Goal: Information Seeking & Learning: Compare options

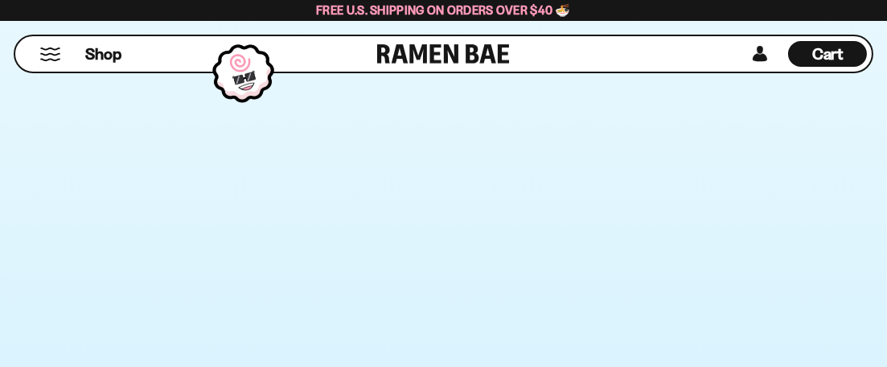
scroll to position [1769, 0]
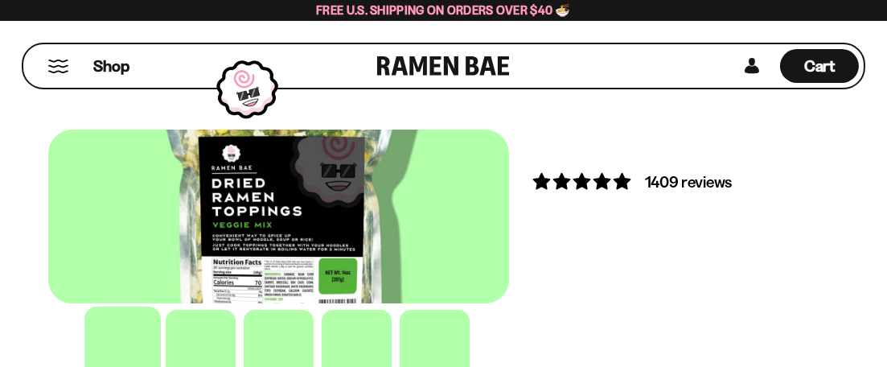
scroll to position [47, 0]
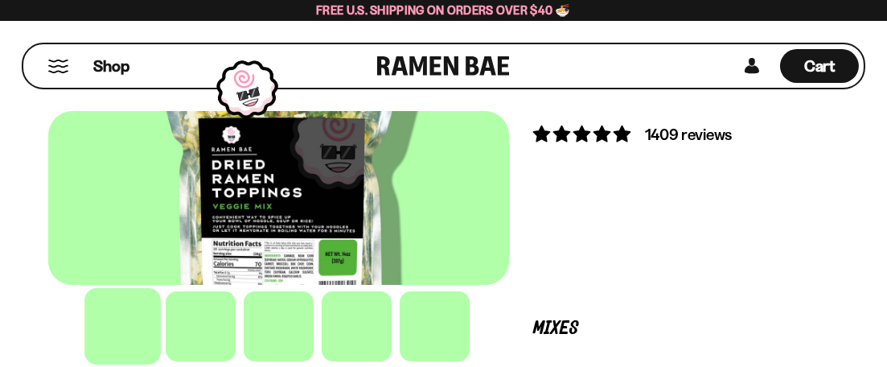
click at [406, 285] on div at bounding box center [278, 198] width 461 height 174
click at [0, 0] on button "FADCB6FD-DFAB-4417-9F21-029242090B77" at bounding box center [0, 0] width 0 height 0
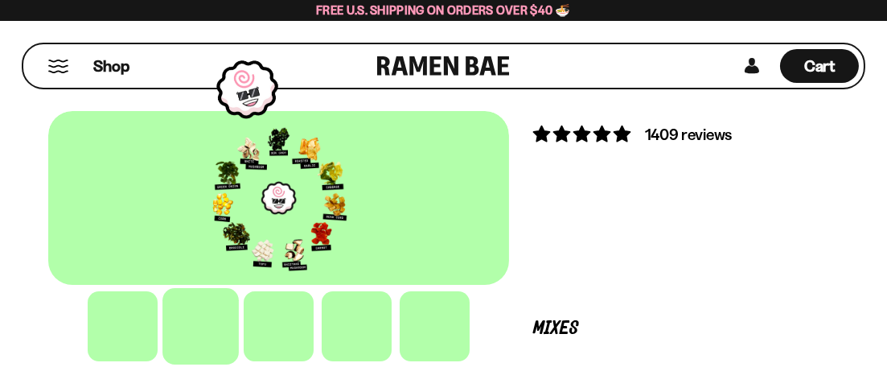
click at [0, 0] on button "FADCB6FD-DFAB-4417-9F21-029242090B77" at bounding box center [0, 0] width 0 height 0
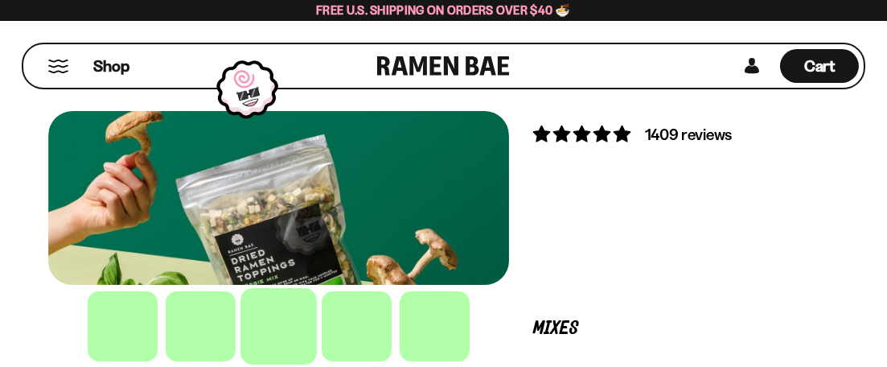
click at [0, 0] on button "FADCB6FD-DFAB-4417-9F21-029242090B77" at bounding box center [0, 0] width 0 height 0
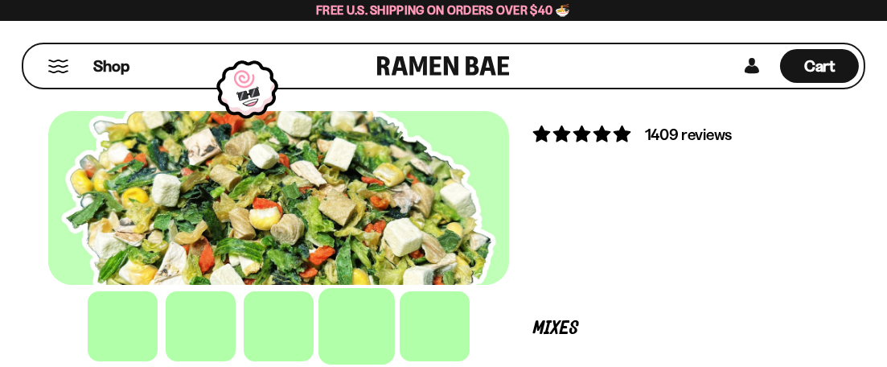
click at [0, 0] on button "FADCB6FD-DFAB-4417-9F21-029242090B77" at bounding box center [0, 0] width 0 height 0
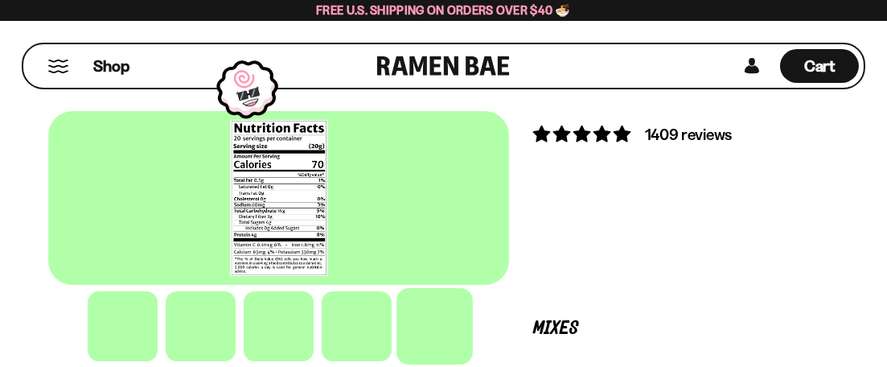
click at [488, 199] on div at bounding box center [278, 198] width 461 height 174
click at [0, 0] on button "FADCB6FD-DFAB-4417-9F21-029242090B77" at bounding box center [0, 0] width 0 height 0
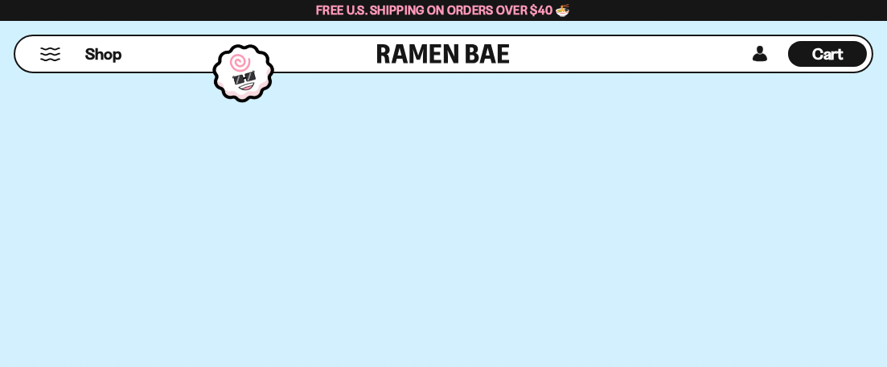
scroll to position [2343, 0]
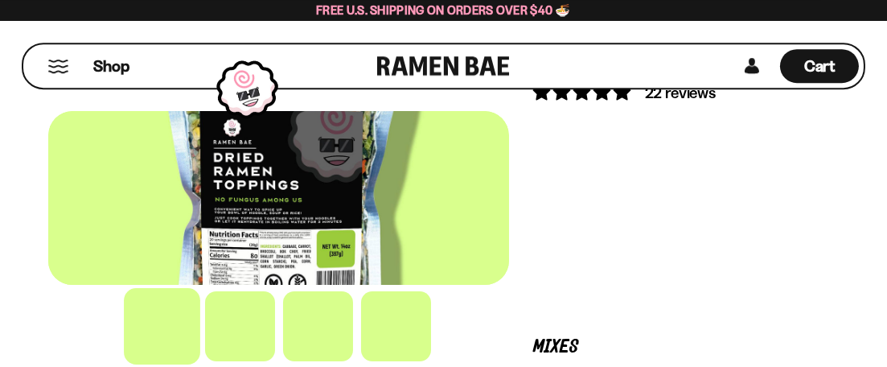
scroll to position [96, 0]
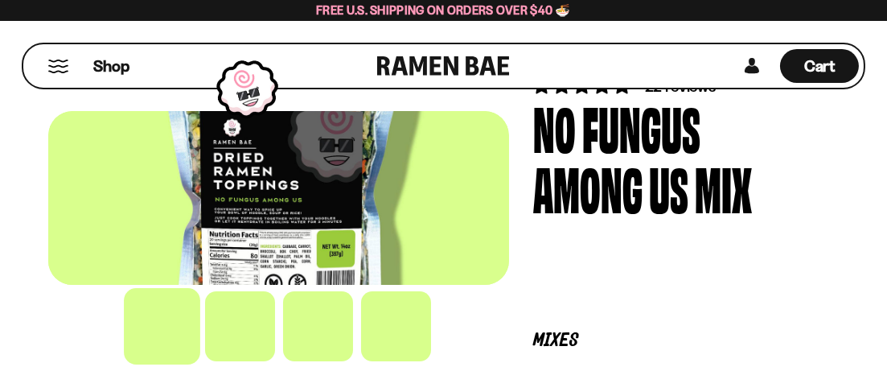
click at [0, 0] on button "FADCB6FD-DFAB-4417-9F21-029242090B77" at bounding box center [0, 0] width 0 height 0
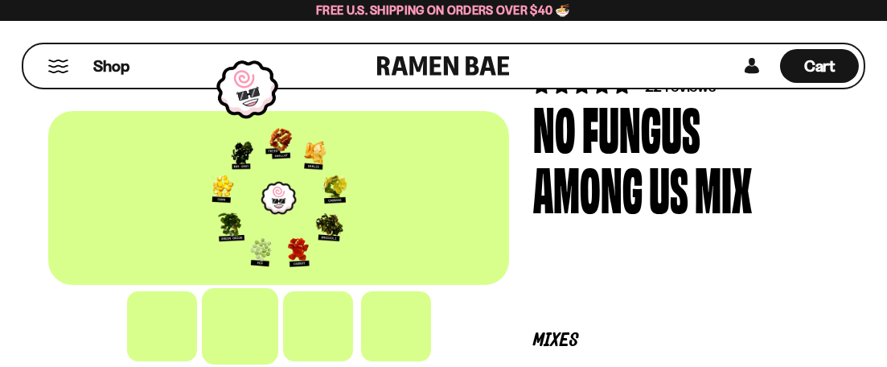
click at [0, 0] on button "FADCB6FD-DFAB-4417-9F21-029242090B77" at bounding box center [0, 0] width 0 height 0
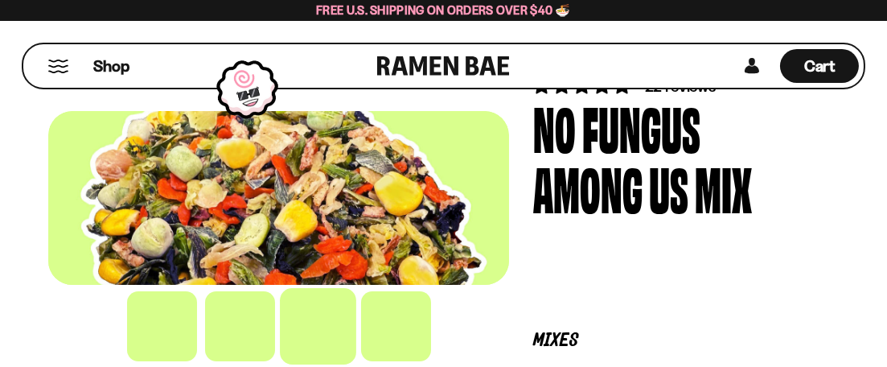
click at [0, 0] on button "FADCB6FD-DFAB-4417-9F21-029242090B77" at bounding box center [0, 0] width 0 height 0
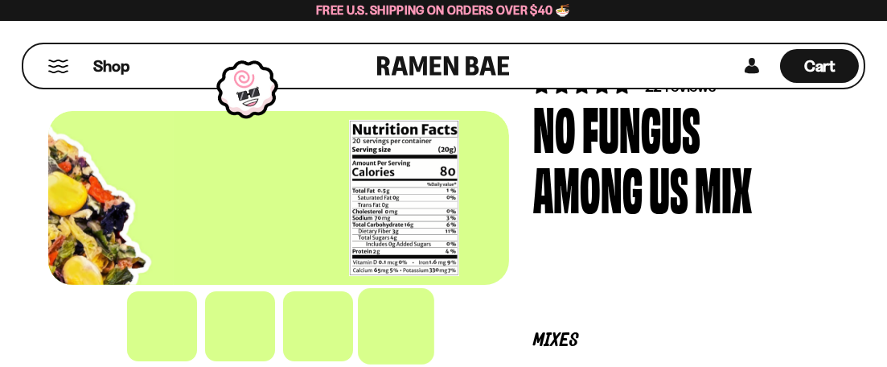
click at [634, 154] on div at bounding box center [404, 198] width 461 height 174
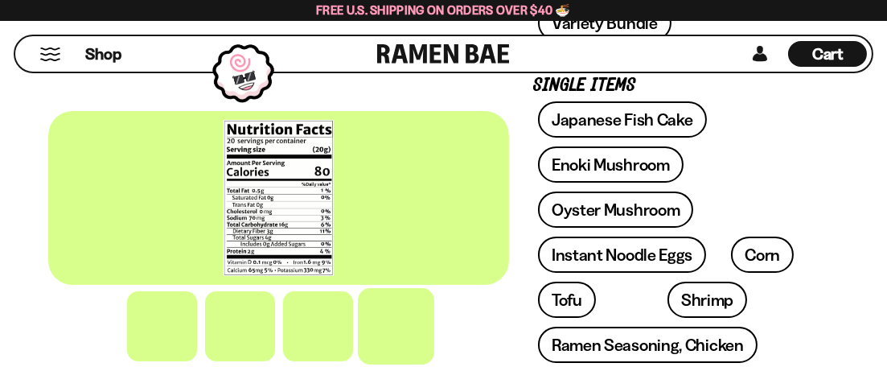
scroll to position [670, 0]
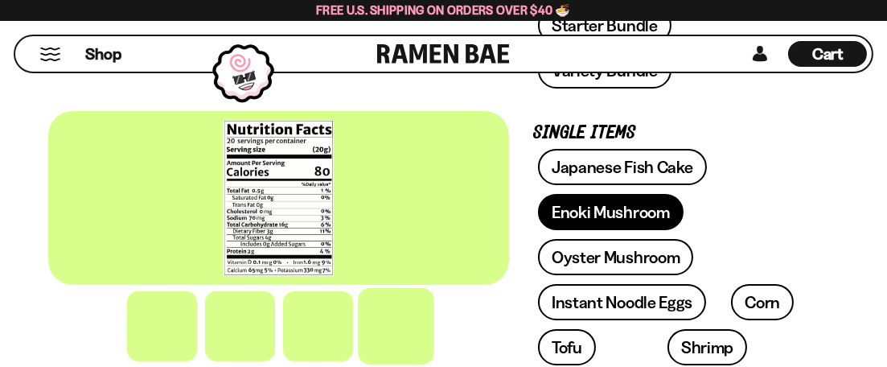
click at [538, 194] on link "Enoki Mushroom" at bounding box center [610, 212] width 145 height 36
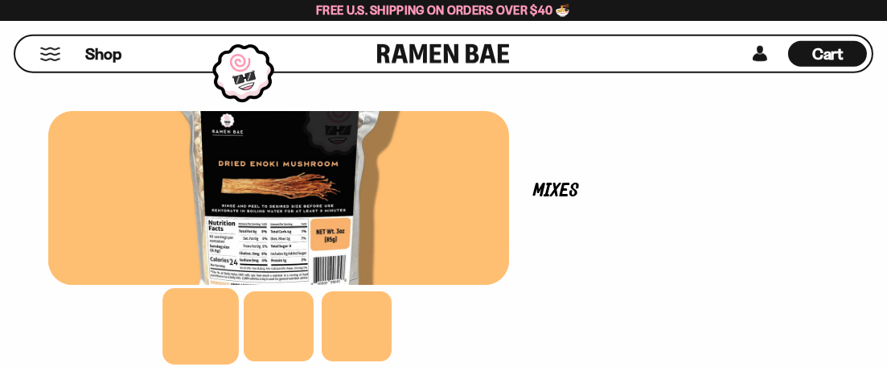
scroll to position [191, 0]
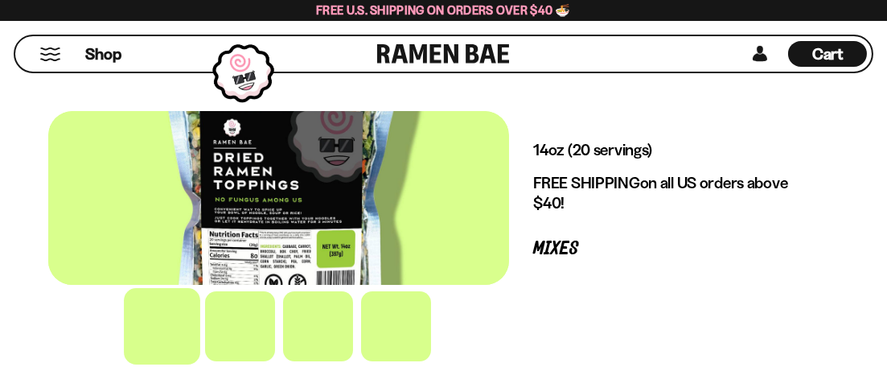
scroll to position [191, 0]
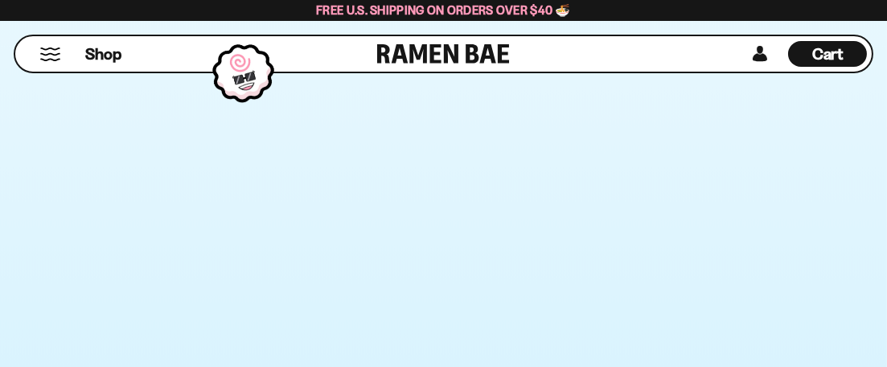
scroll to position [1817, 0]
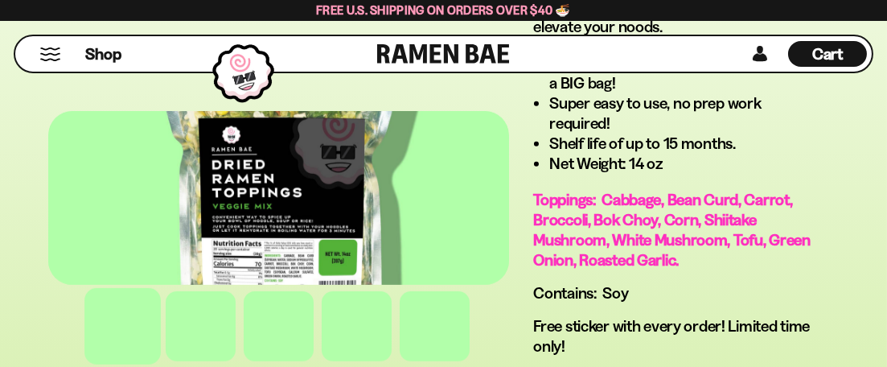
scroll to position [1530, 0]
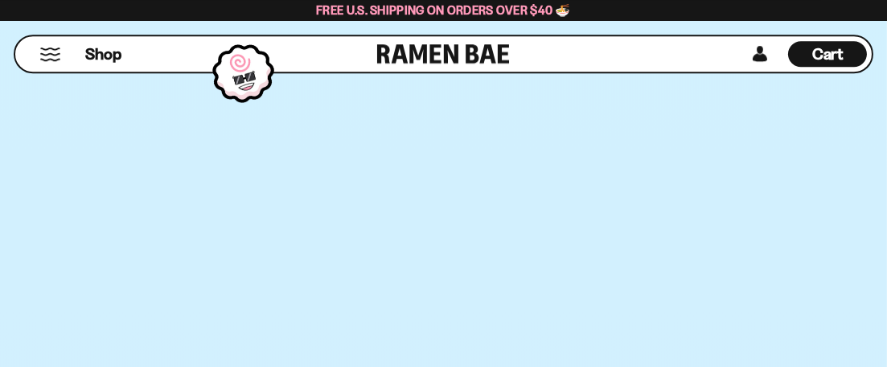
scroll to position [2343, 0]
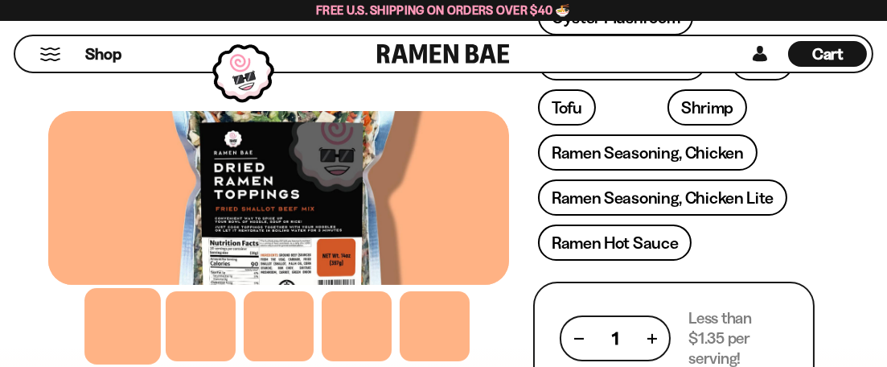
scroll to position [957, 0]
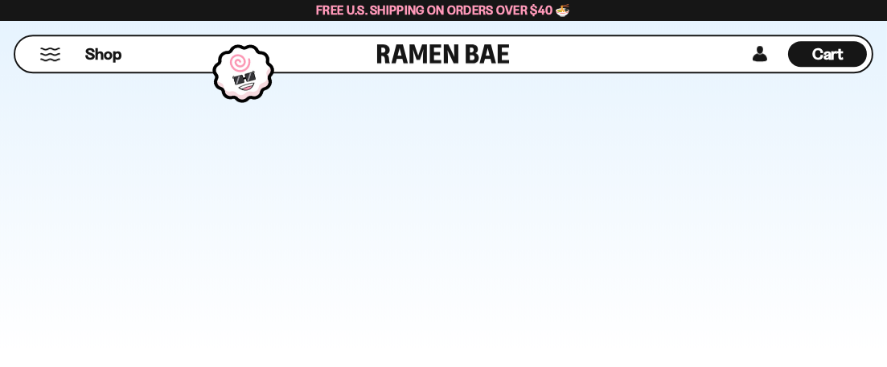
scroll to position [4400, 0]
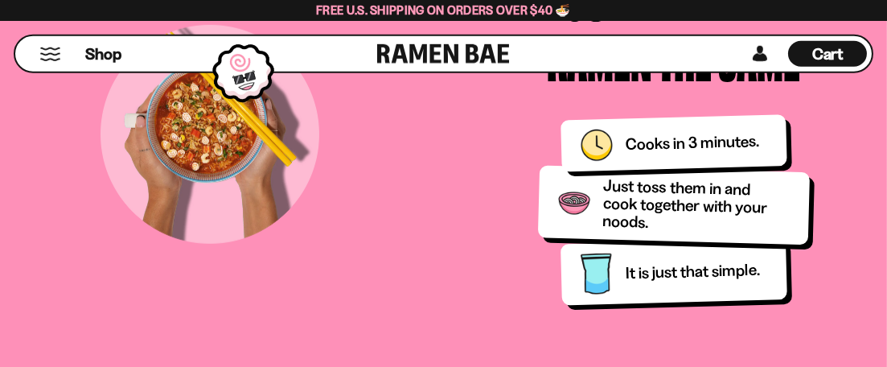
scroll to position [2296, 0]
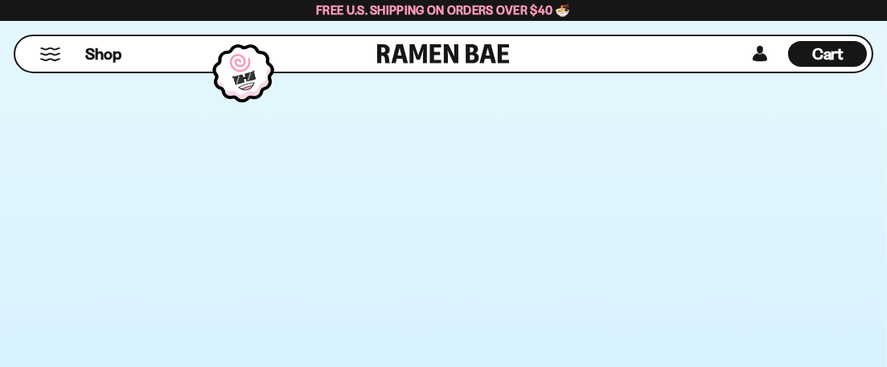
scroll to position [1817, 0]
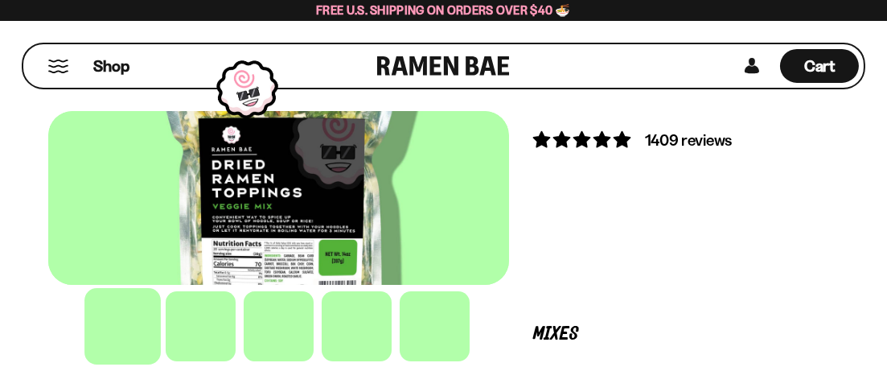
scroll to position [47, 0]
